Goal: Navigation & Orientation: Find specific page/section

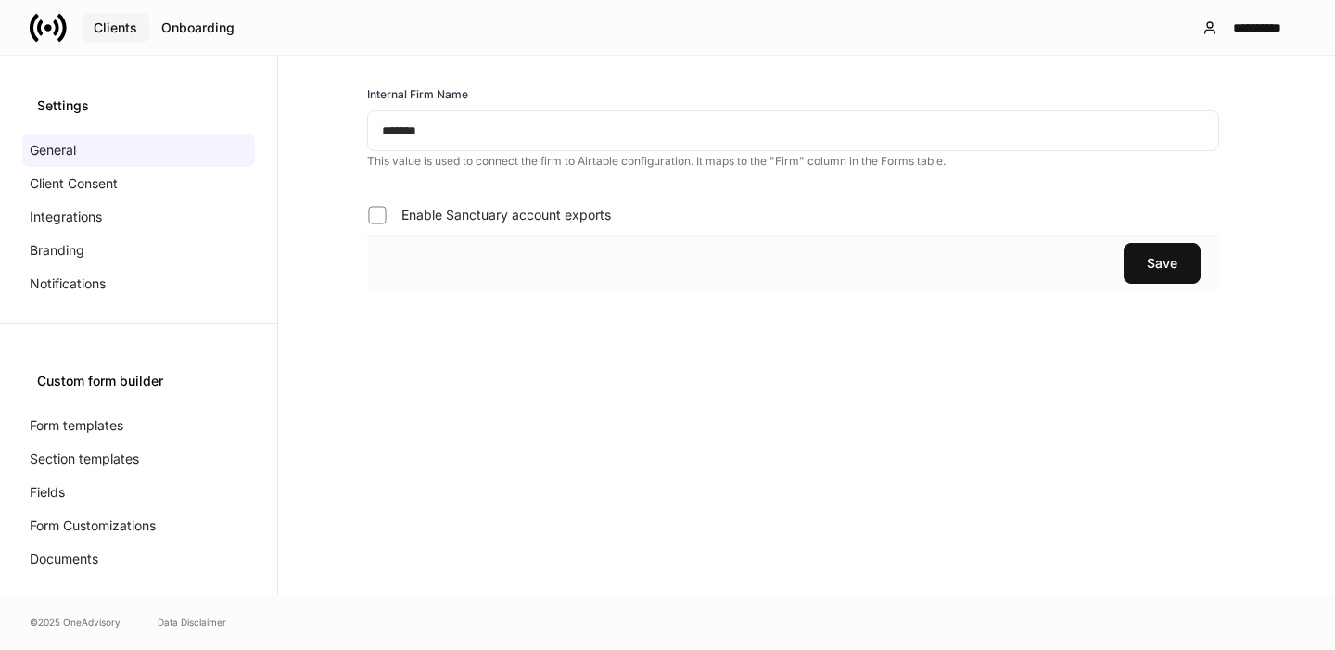
click at [121, 38] on button "Clients" at bounding box center [116, 28] width 68 height 30
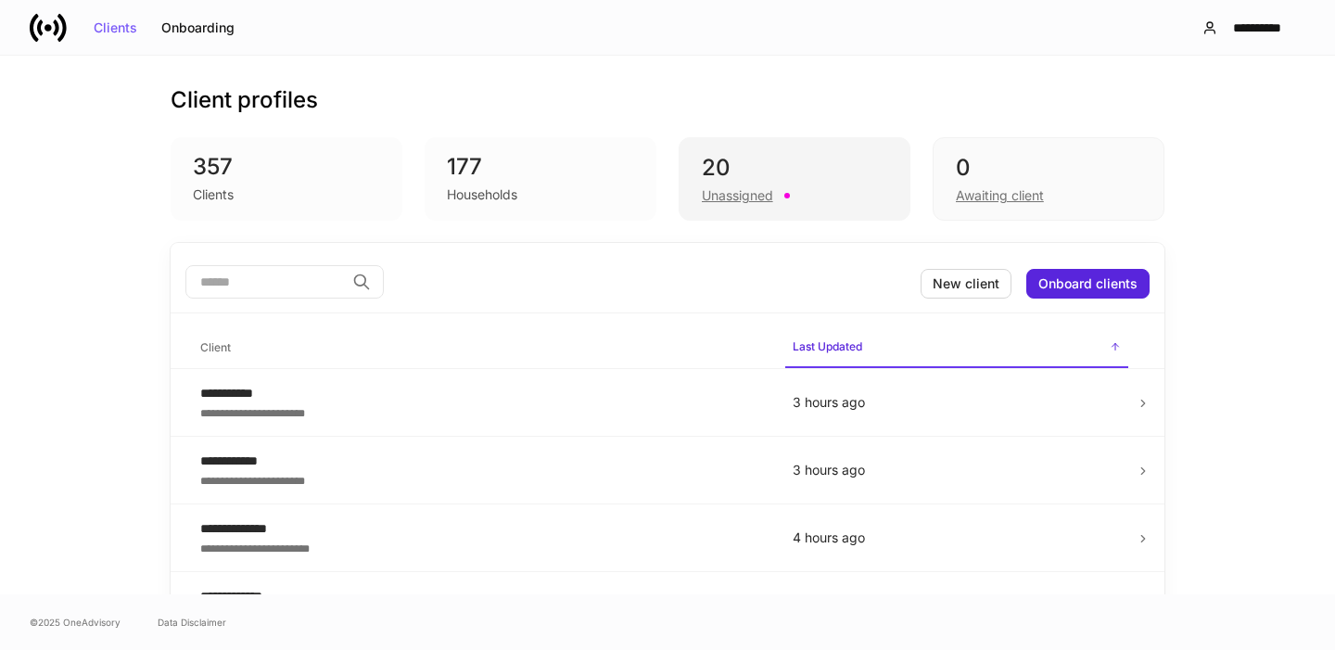
click at [766, 185] on div "Unassigned" at bounding box center [794, 194] width 185 height 22
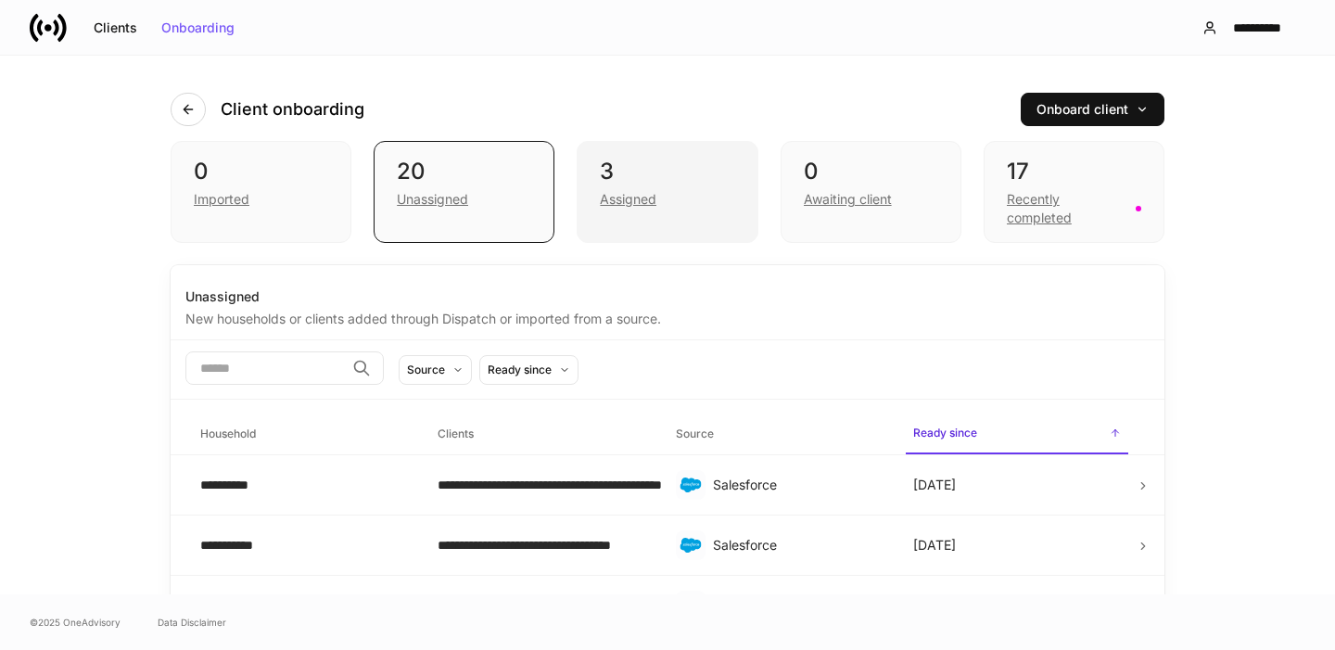
click at [734, 200] on div "Assigned" at bounding box center [667, 197] width 134 height 22
